Goal: Task Accomplishment & Management: Manage account settings

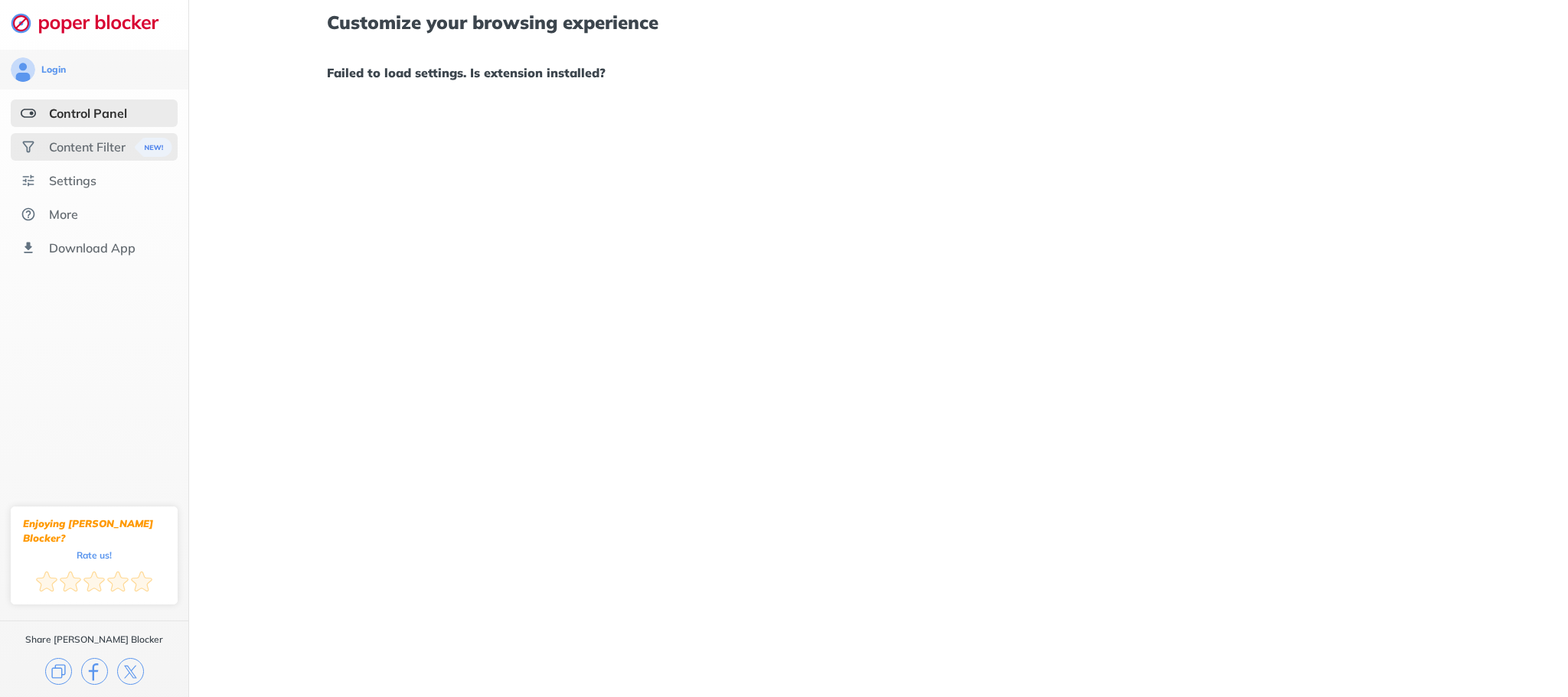
click at [92, 148] on div "Content Filter" at bounding box center [87, 146] width 76 height 15
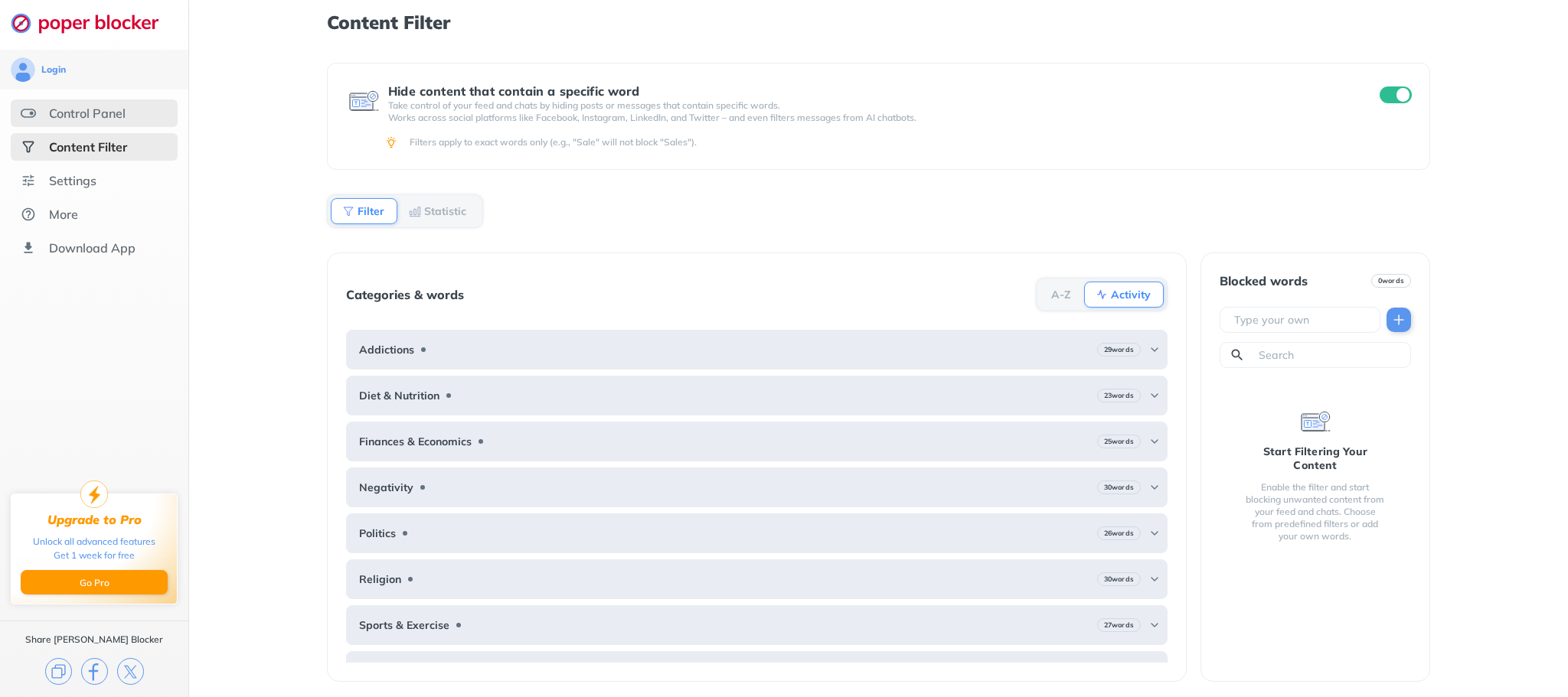
click at [98, 126] on div "Control Panel" at bounding box center [93, 113] width 167 height 28
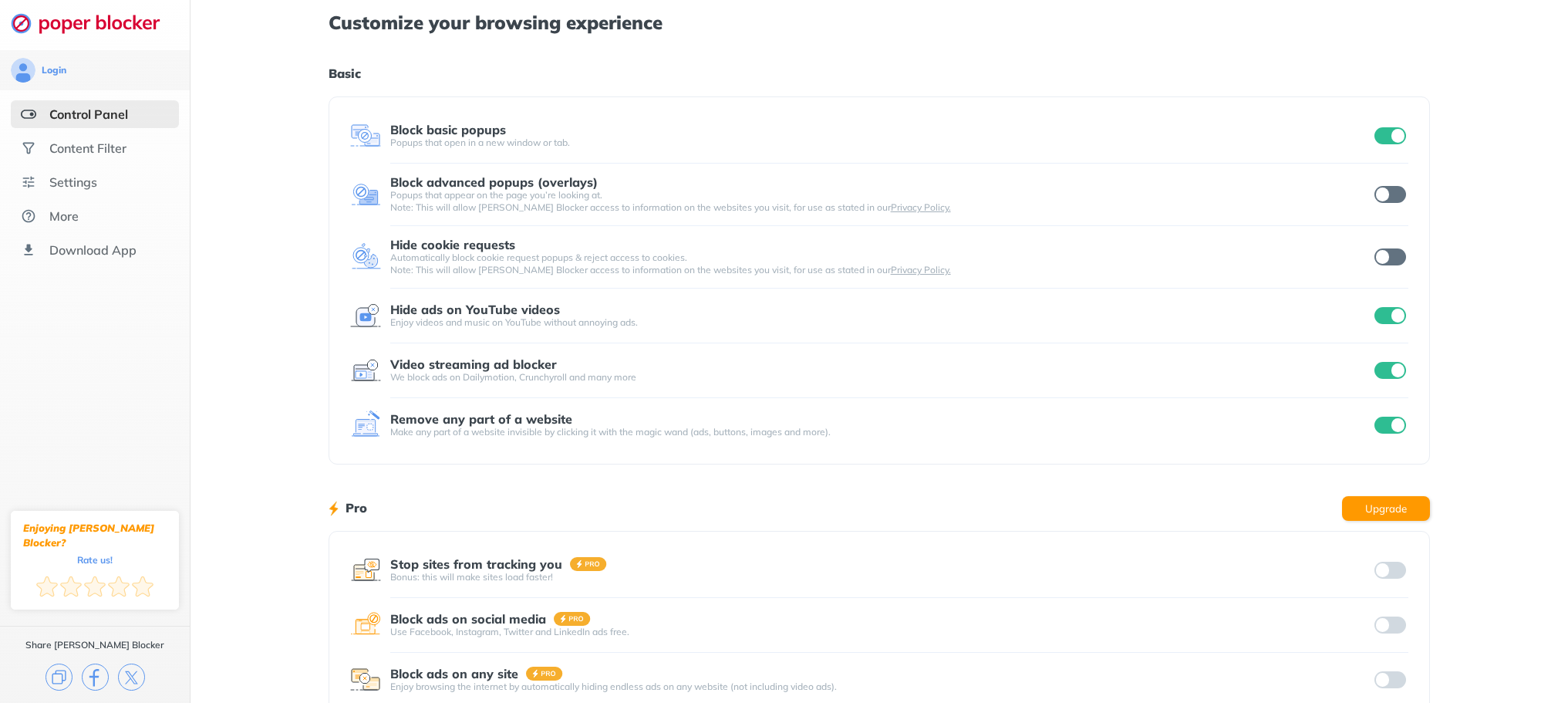
click at [1390, 197] on input "checkbox" at bounding box center [1391, 194] width 33 height 17
click at [1389, 269] on div "Hide cookie requests Automatically block cookie request popups & reject access …" at bounding box center [880, 256] width 1060 height 39
click at [1384, 253] on input "checkbox" at bounding box center [1391, 256] width 33 height 17
click at [1380, 376] on input "checkbox" at bounding box center [1391, 370] width 33 height 17
